Goal: Task Accomplishment & Management: Manage account settings

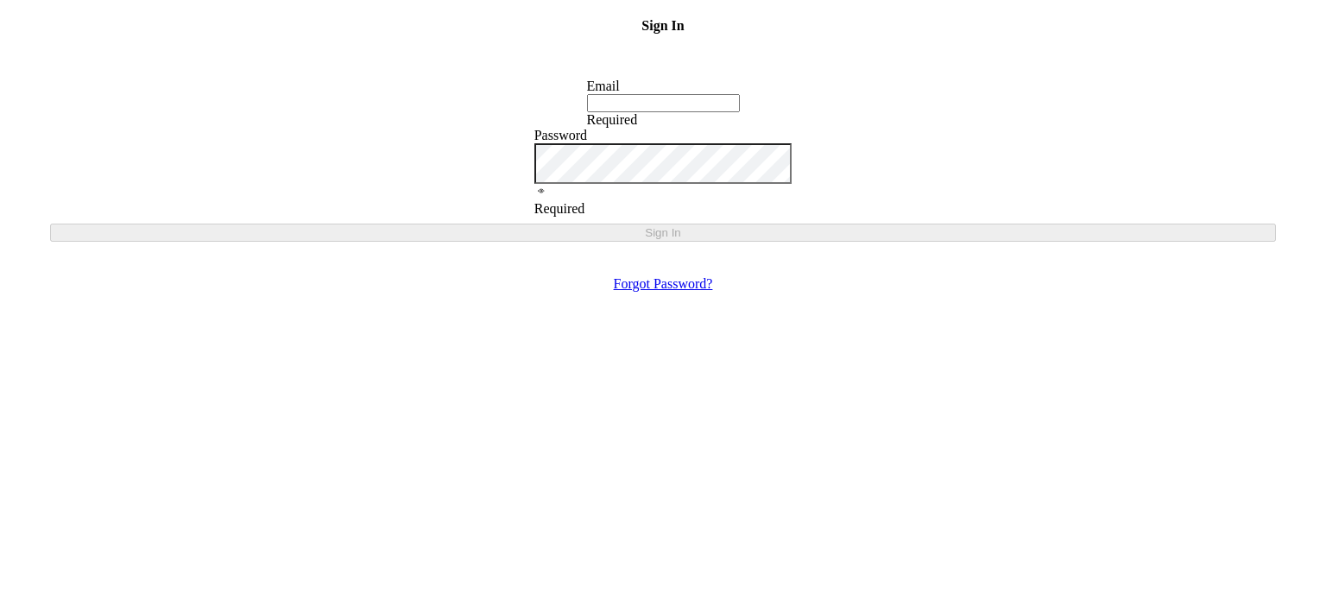
type input "[EMAIL_ADDRESS][DOMAIN_NAME]"
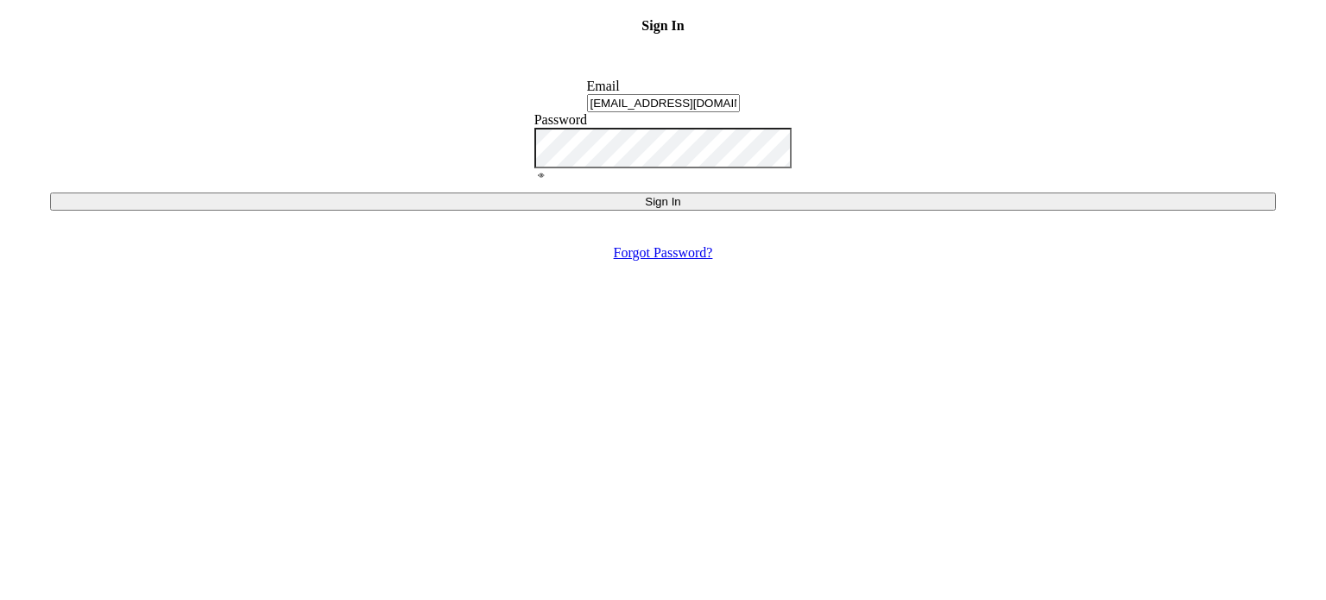
click at [676, 208] on div "Sign In" at bounding box center [663, 201] width 1212 height 13
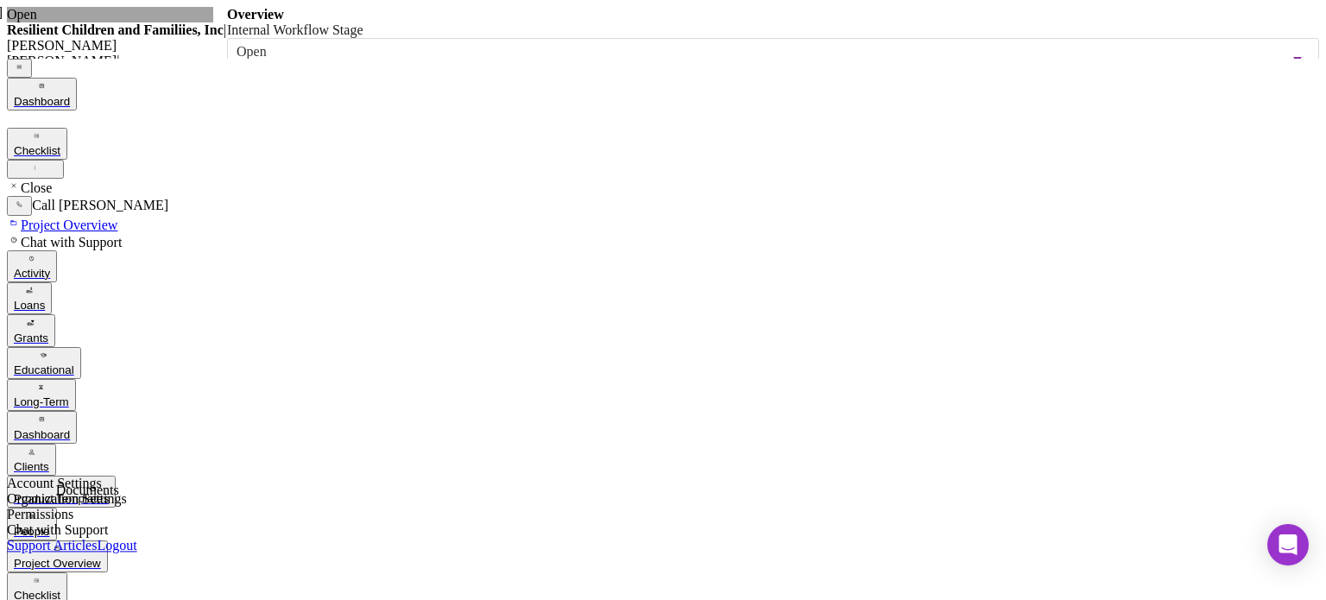
click at [271, 158] on input "checkbox" at bounding box center [276, 163] width 11 height 11
checkbox input "true"
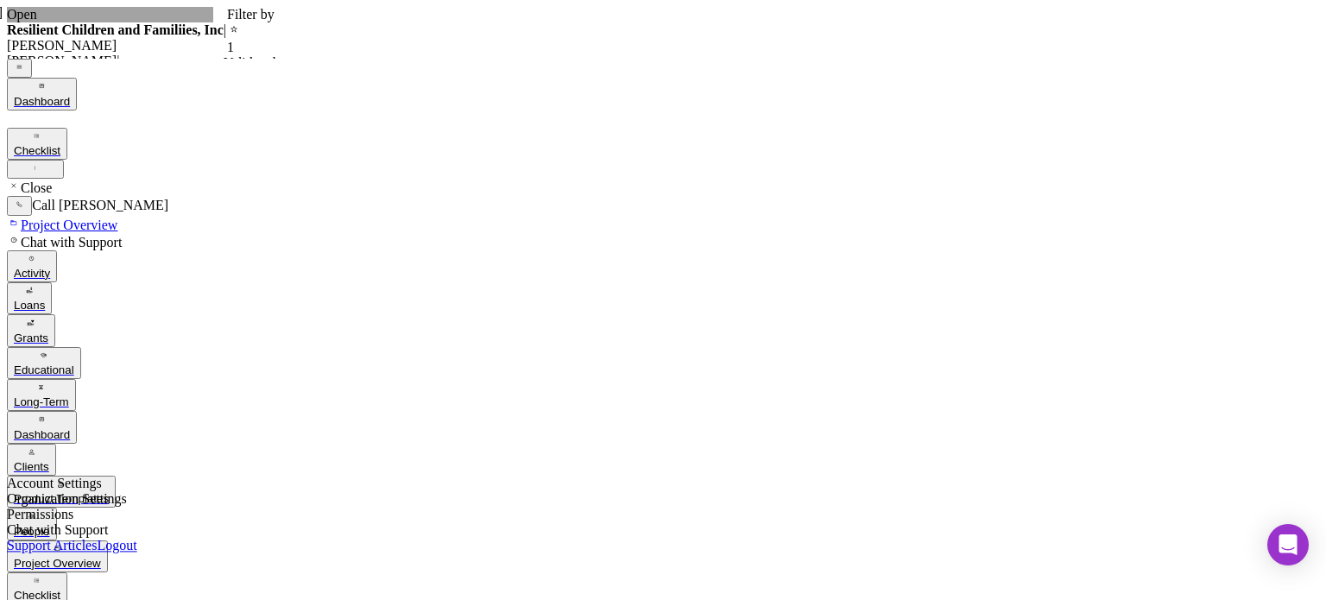
checkbox input "true"
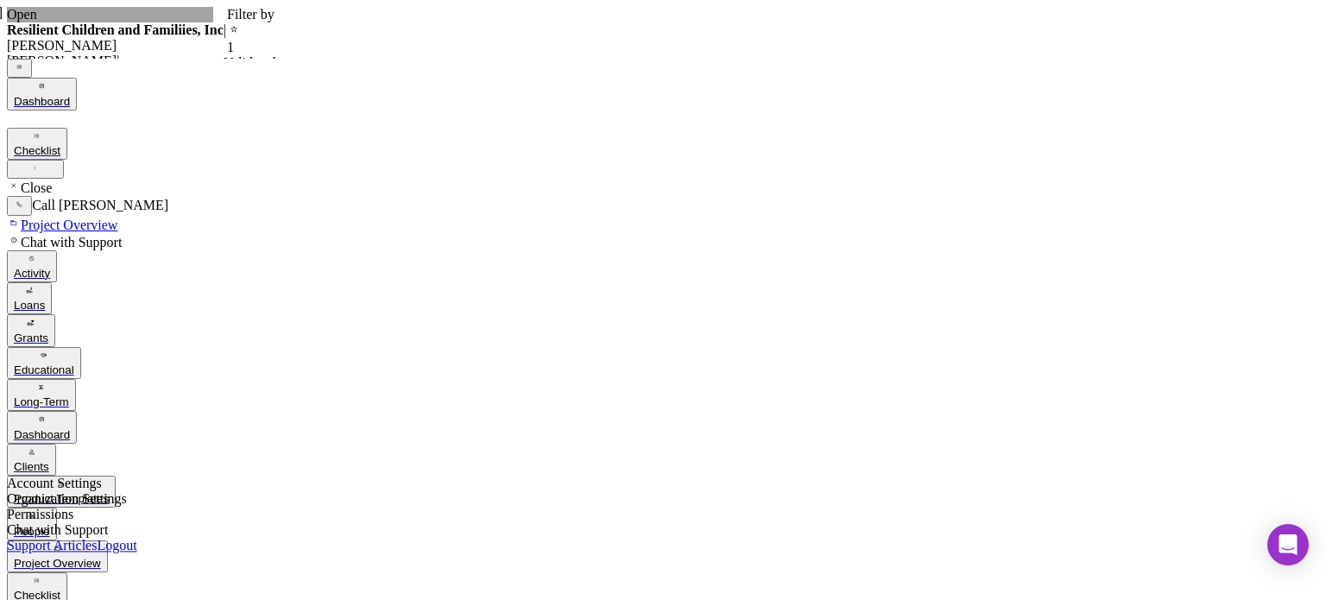
checkbox input "true"
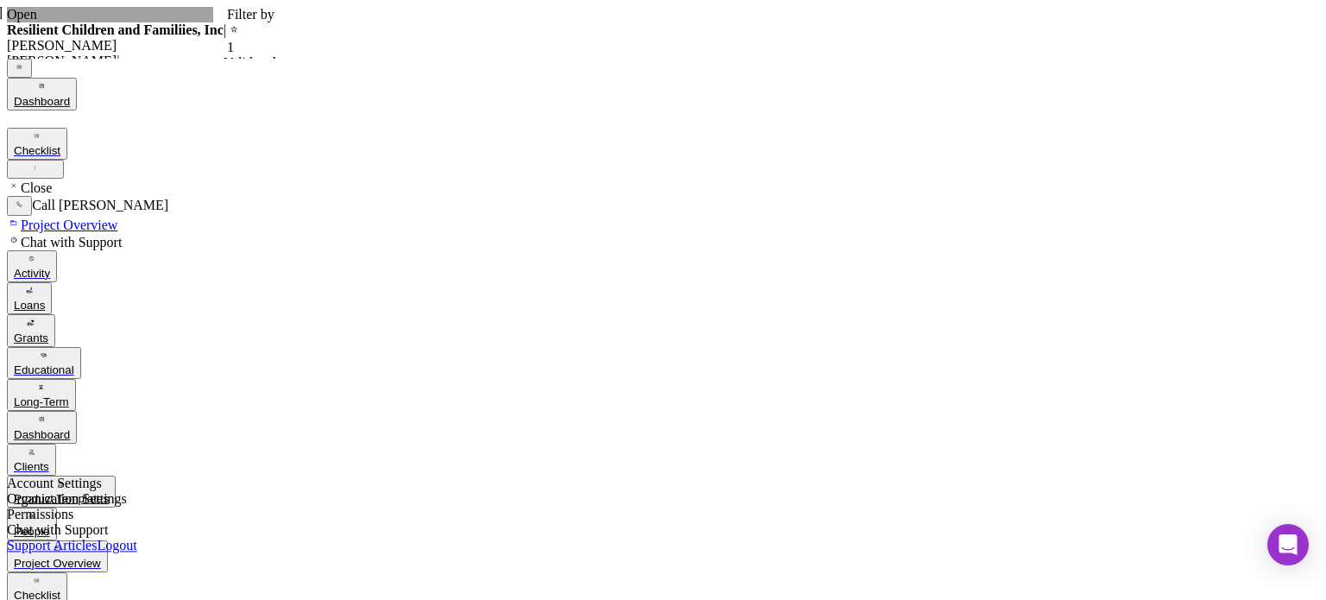
checkbox input "true"
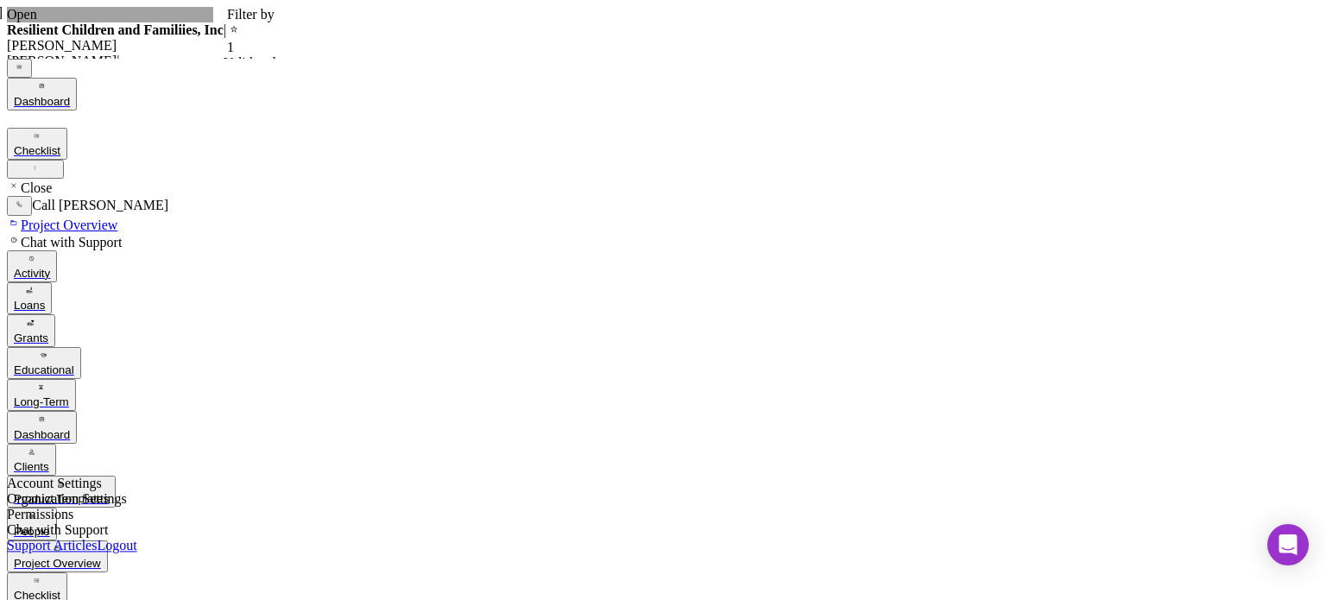
checkbox input "true"
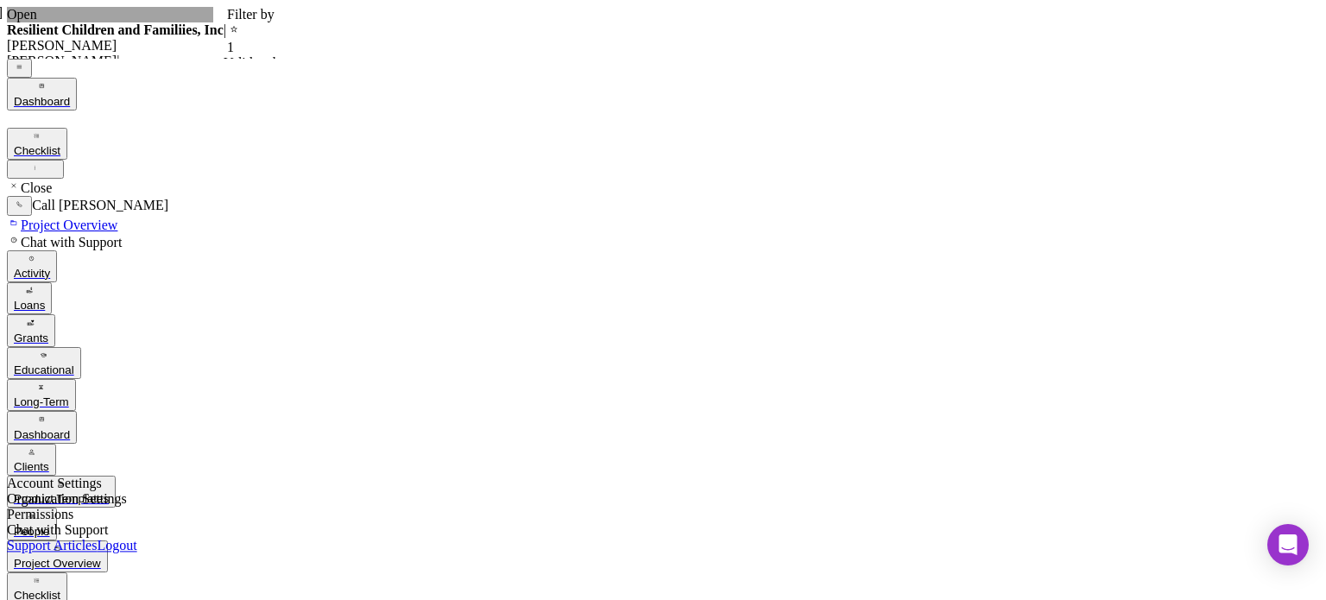
checkbox input "true"
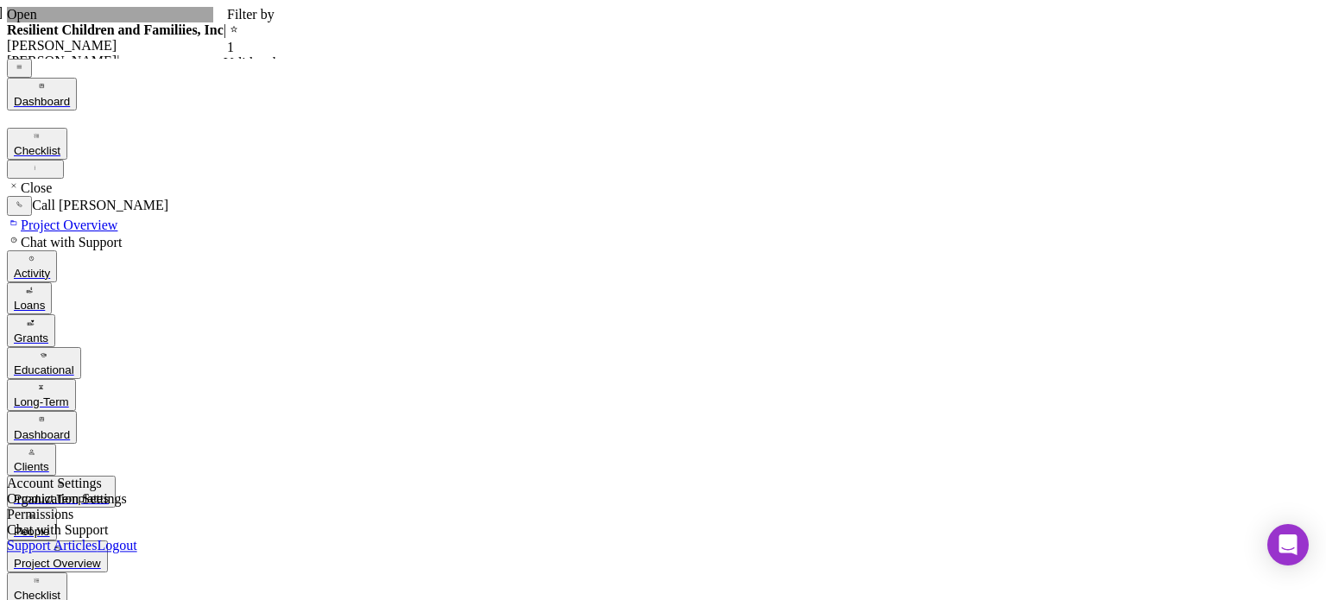
checkbox input "true"
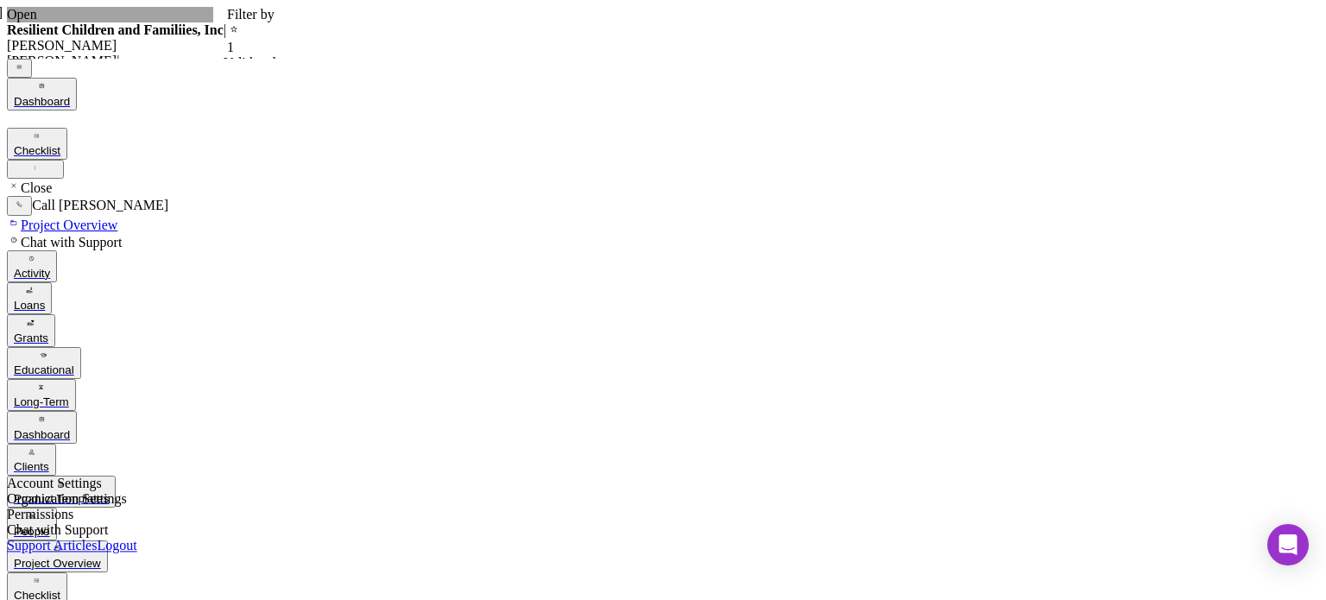
checkbox input "true"
click at [245, 139] on icon "Icon/Download" at bounding box center [239, 144] width 11 height 11
click at [31, 575] on icon "button" at bounding box center [36, 580] width 11 height 11
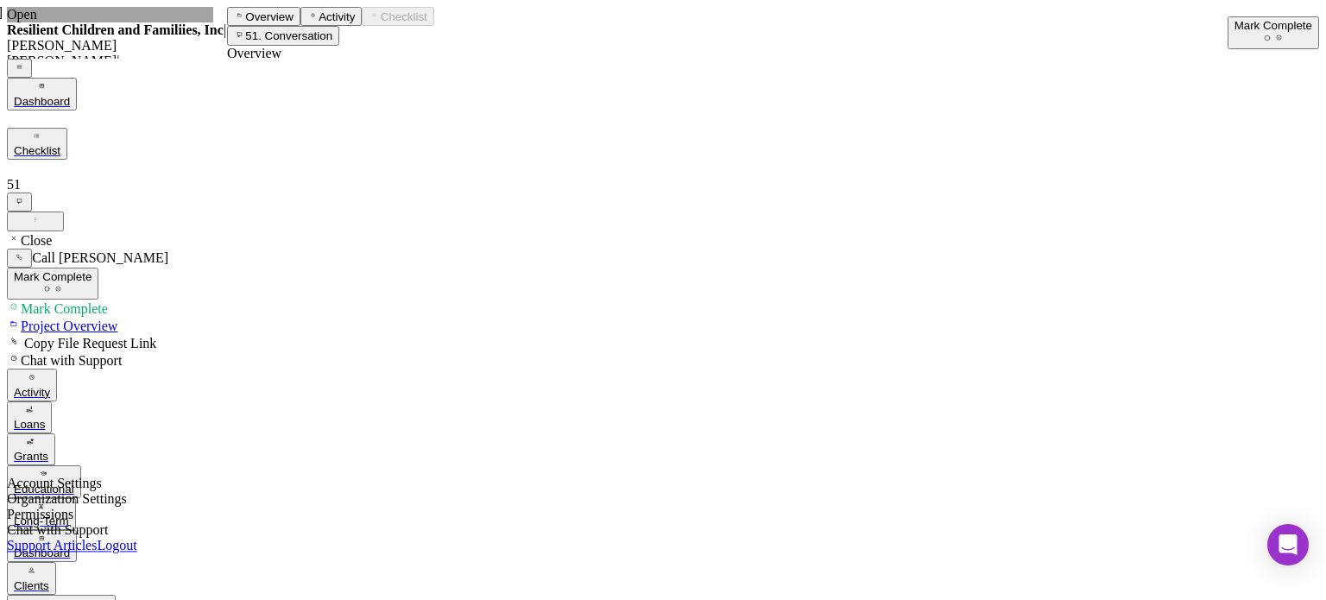
scroll to position [109, 0]
click at [36, 532] on icon "Icon/Dashboard" at bounding box center [41, 537] width 11 height 11
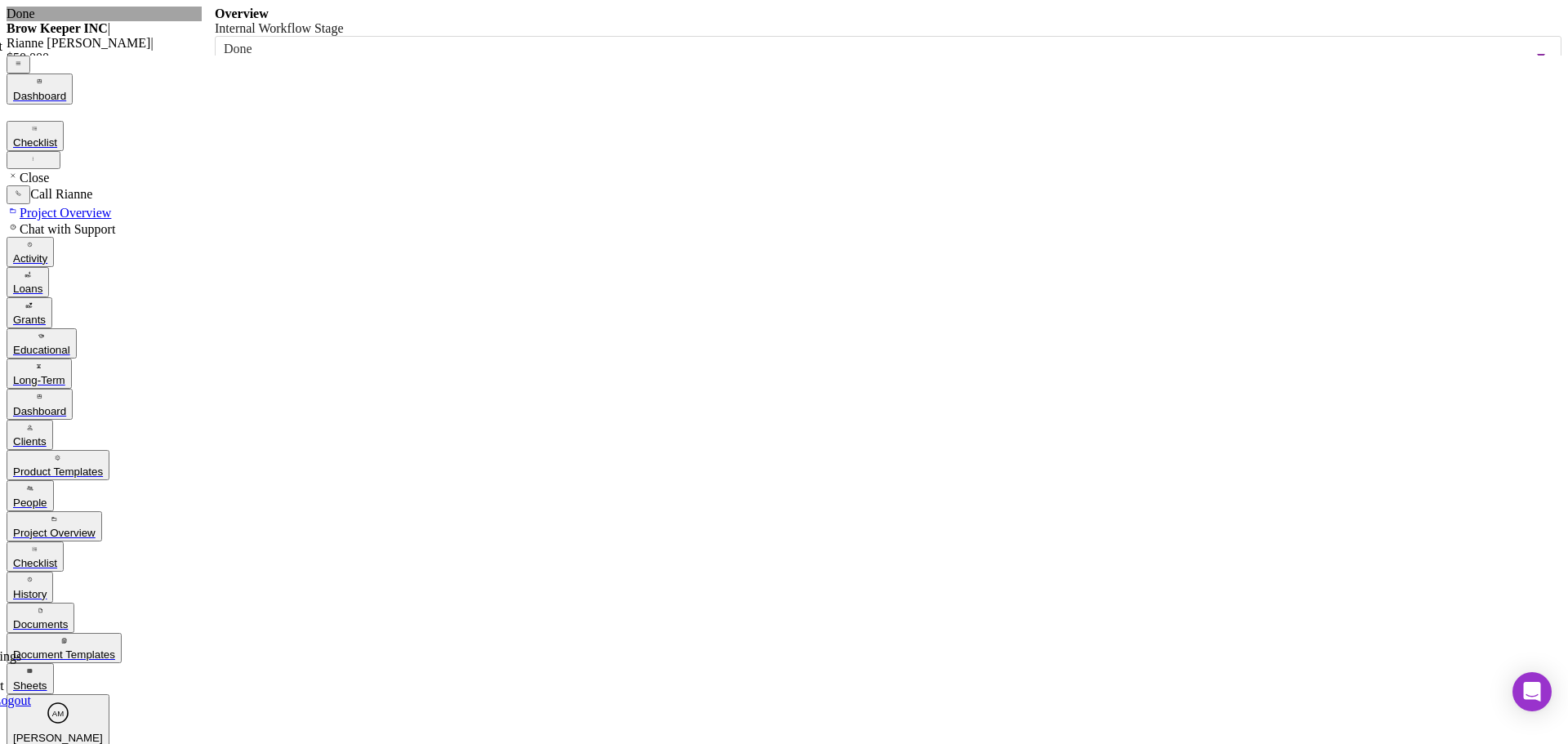
click at [24, 58] on icon "Icon/Menu" at bounding box center [18, 62] width 10 height 10
click at [57, 558] on div "Checklist" at bounding box center [35, 563] width 44 height 12
